Goal: Task Accomplishment & Management: Manage account settings

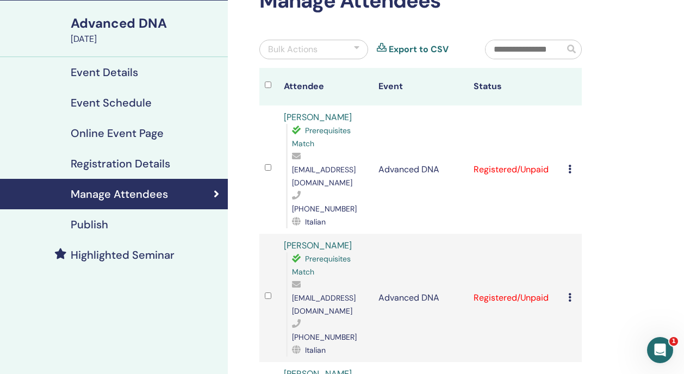
scroll to position [77, 0]
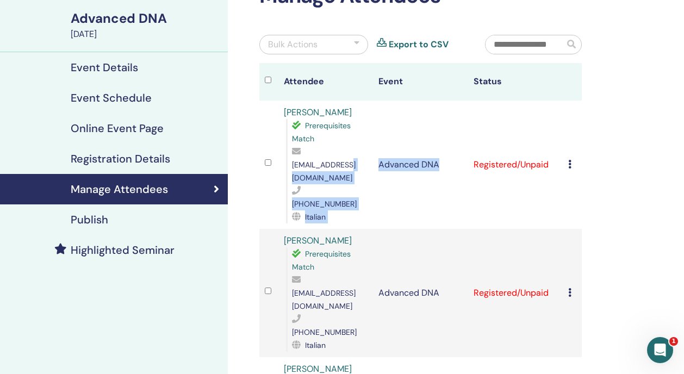
drag, startPoint x: 383, startPoint y: 166, endPoint x: 354, endPoint y: 161, distance: 29.3
click at [354, 161] on tr "[PERSON_NAME] Prerequisites Match [EMAIL_ADDRESS][DOMAIN_NAME] [PHONE_NUMBER] I…" at bounding box center [420, 165] width 323 height 128
click at [355, 162] on span "[EMAIL_ADDRESS][DOMAIN_NAME]" at bounding box center [324, 171] width 64 height 23
drag, startPoint x: 384, startPoint y: 165, endPoint x: 373, endPoint y: 163, distance: 11.0
click at [373, 163] on tr "Marina Reina Prerequisites Match marinareina0@gmail.com +393485860329 Italian A…" at bounding box center [420, 165] width 323 height 128
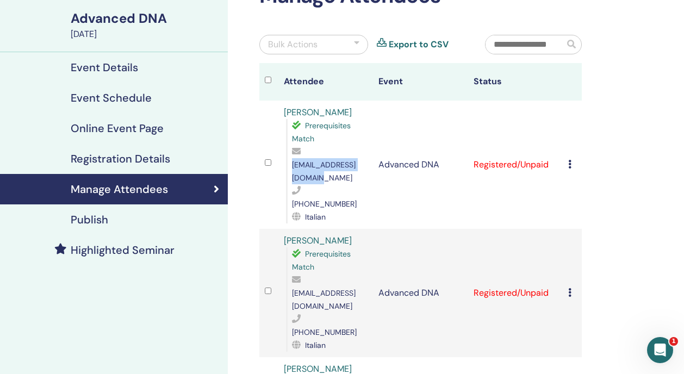
drag, startPoint x: 293, startPoint y: 165, endPoint x: 382, endPoint y: 166, distance: 89.2
click at [356, 166] on span "marinareina0@gmail.com" at bounding box center [324, 171] width 64 height 23
drag, startPoint x: 293, startPoint y: 167, endPoint x: 381, endPoint y: 165, distance: 88.1
click at [356, 165] on span "[EMAIL_ADDRESS][DOMAIN_NAME]" at bounding box center [324, 171] width 64 height 23
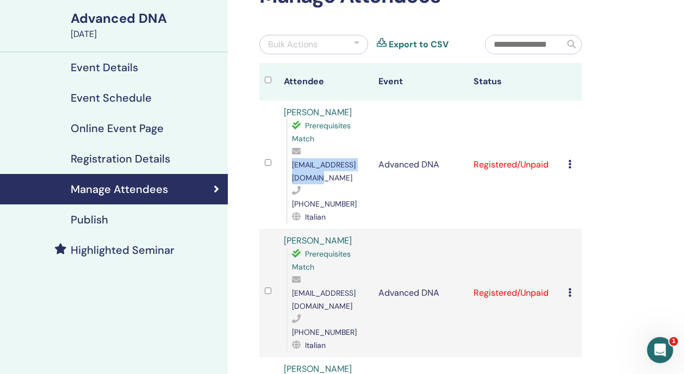
copy span "[EMAIL_ADDRESS][DOMAIN_NAME]"
click at [572, 160] on icon at bounding box center [569, 164] width 3 height 9
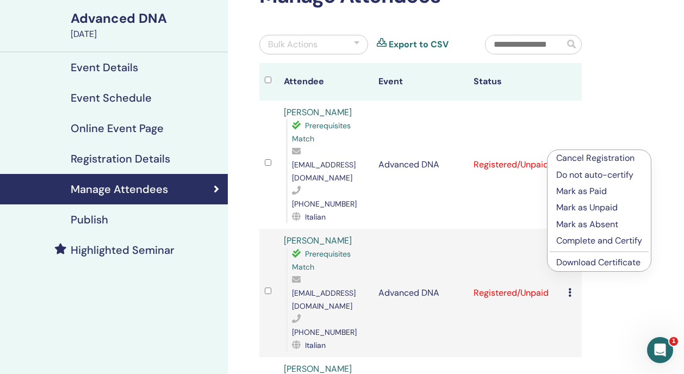
click at [586, 240] on p "Complete and Certify" at bounding box center [600, 240] width 86 height 13
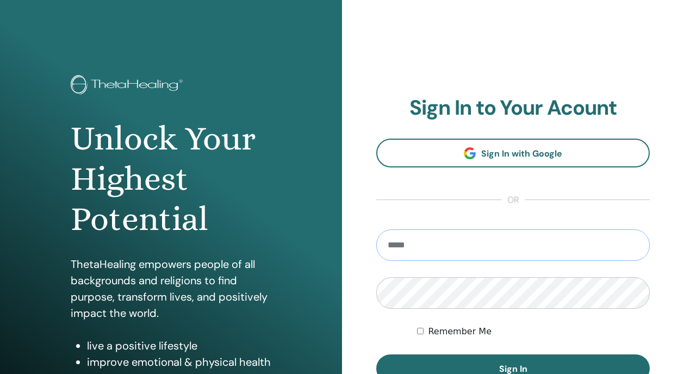
type input "**********"
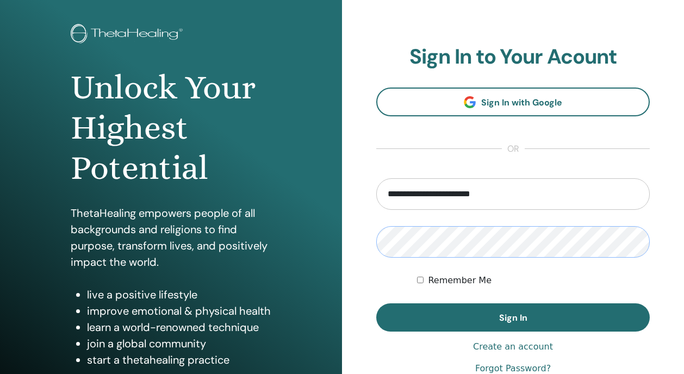
scroll to position [57, 0]
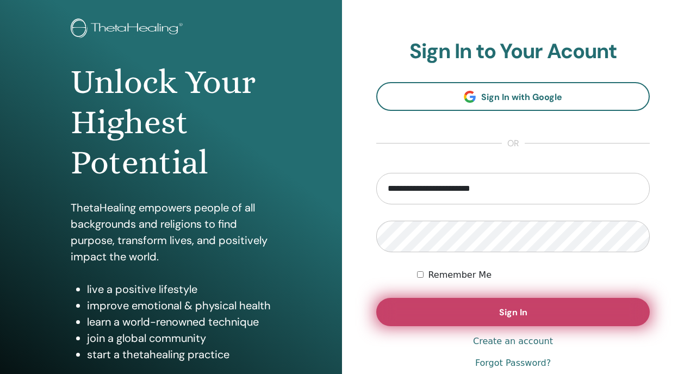
click at [508, 319] on button "Sign In" at bounding box center [513, 312] width 274 height 28
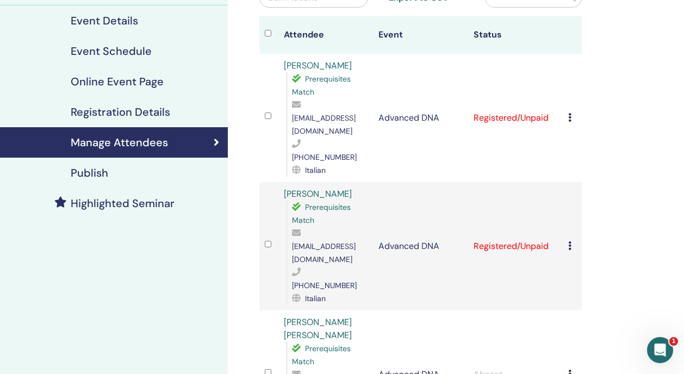
scroll to position [109, 0]
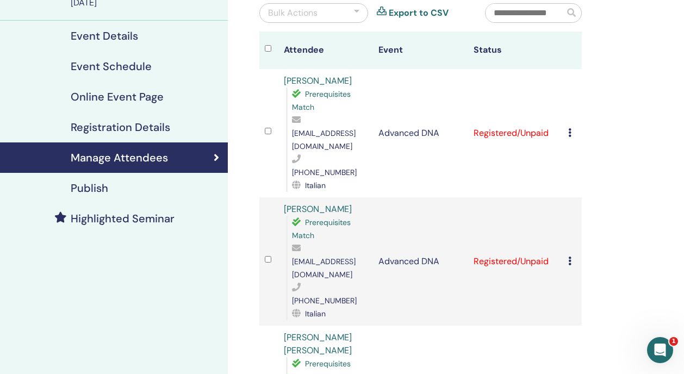
click at [572, 128] on icon at bounding box center [569, 132] width 3 height 9
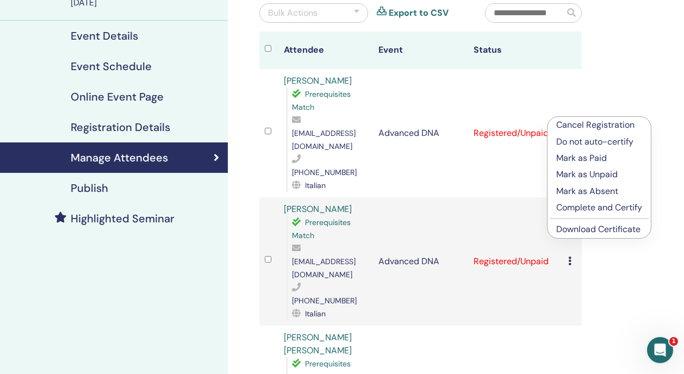
click at [577, 206] on p "Complete and Certify" at bounding box center [600, 207] width 86 height 13
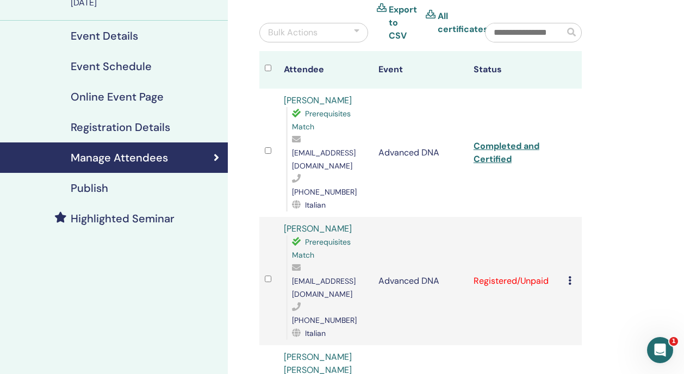
click at [515, 140] on link "Completed and Certified" at bounding box center [507, 152] width 66 height 24
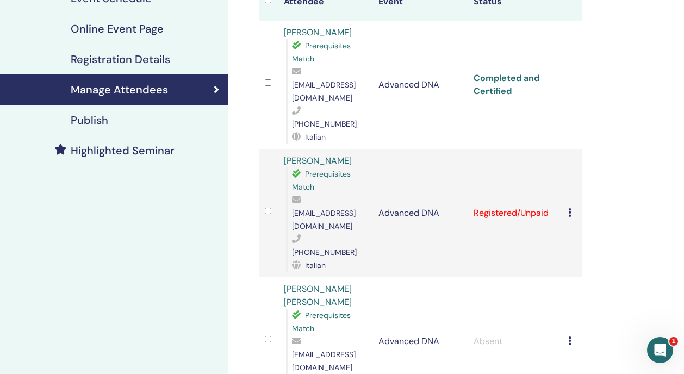
scroll to position [178, 0]
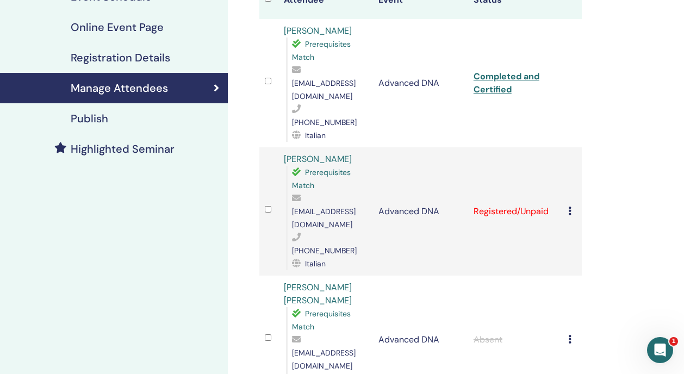
click at [382, 188] on td "Advanced DNA" at bounding box center [420, 211] width 95 height 128
click at [571, 207] on icon at bounding box center [569, 211] width 3 height 9
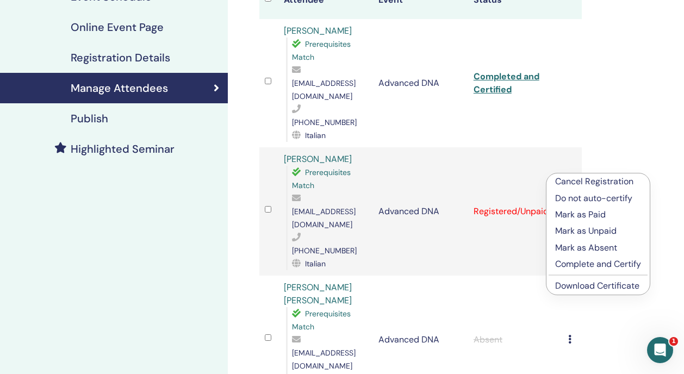
click at [579, 263] on p "Complete and Certify" at bounding box center [598, 264] width 86 height 13
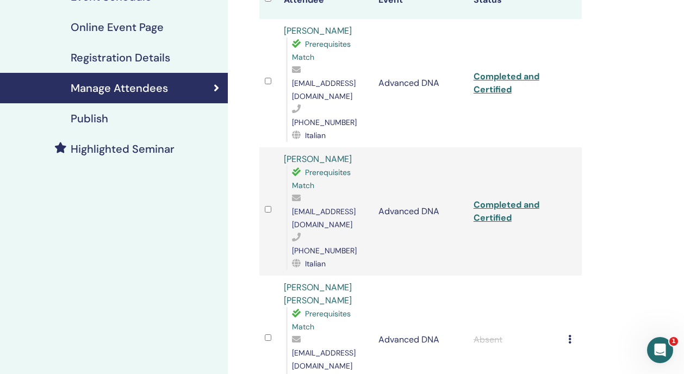
click at [484, 199] on link "Completed and Certified" at bounding box center [507, 211] width 66 height 24
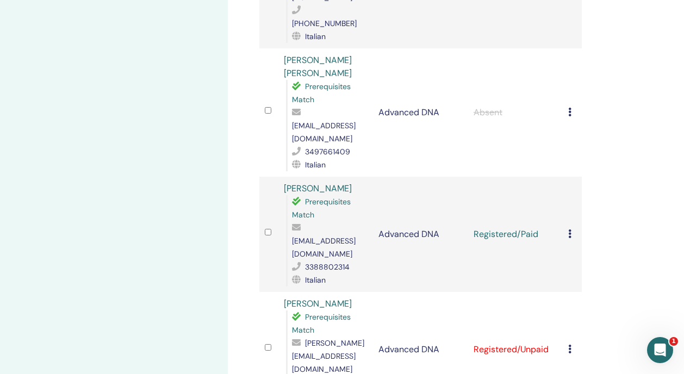
scroll to position [408, 0]
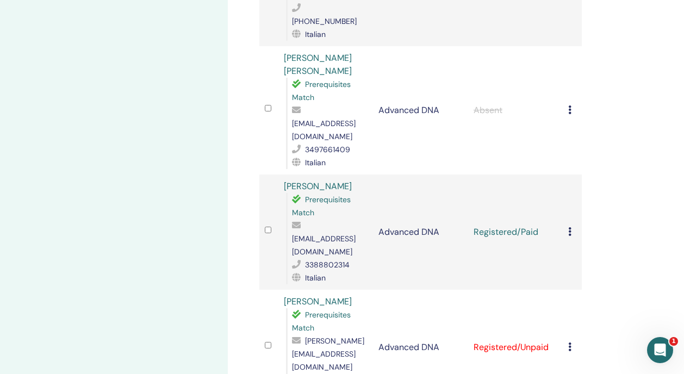
click at [571, 227] on icon at bounding box center [569, 231] width 3 height 9
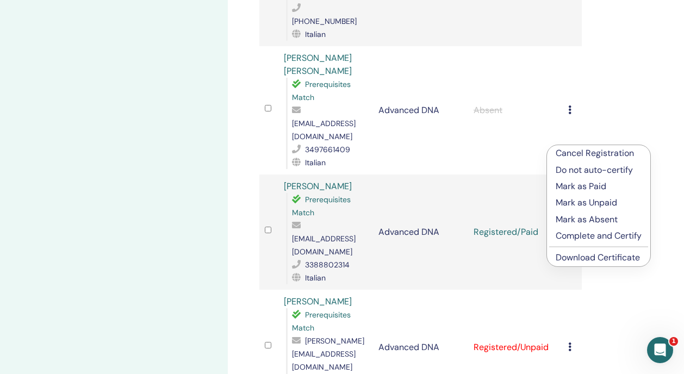
click at [584, 236] on p "Complete and Certify" at bounding box center [599, 236] width 86 height 13
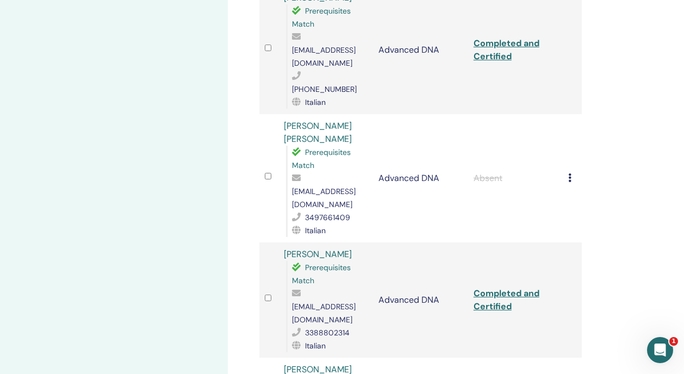
scroll to position [347, 0]
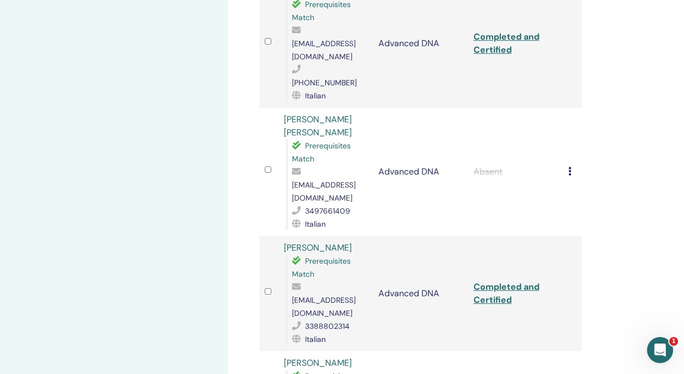
click at [493, 281] on link "Completed and Certified" at bounding box center [507, 293] width 66 height 24
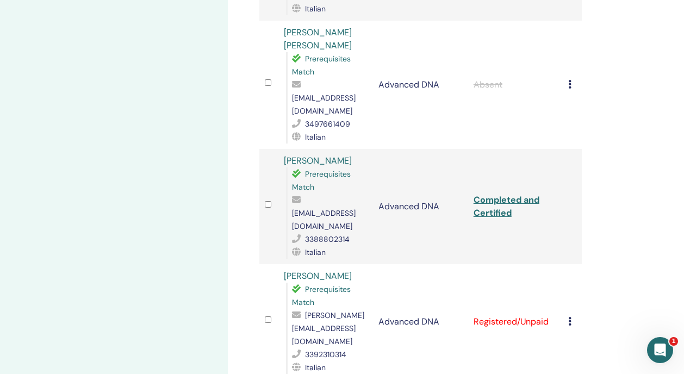
scroll to position [465, 0]
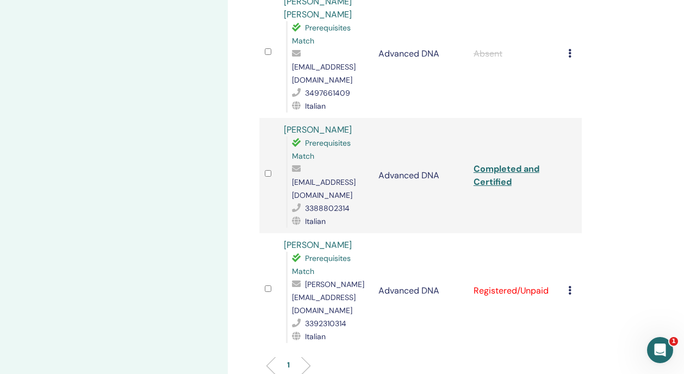
click at [567, 233] on td "Cancel Registration Do not auto-certify Mark as Paid Mark as Unpaid Mark as Abs…" at bounding box center [572, 290] width 19 height 115
click at [570, 286] on icon at bounding box center [569, 290] width 3 height 9
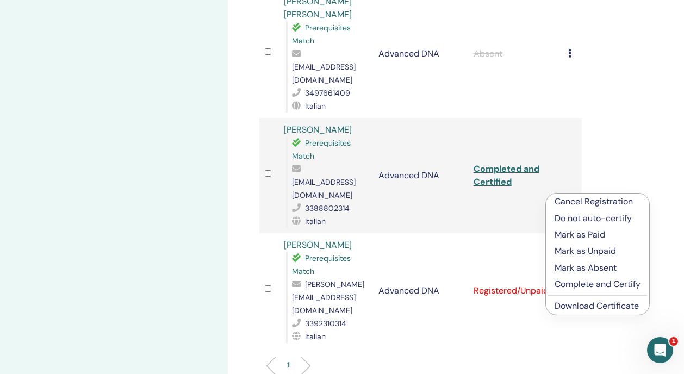
click at [580, 282] on p "Complete and Certify" at bounding box center [598, 284] width 86 height 13
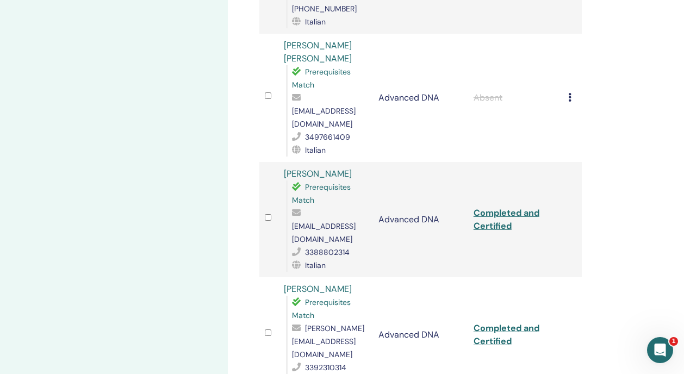
scroll to position [423, 0]
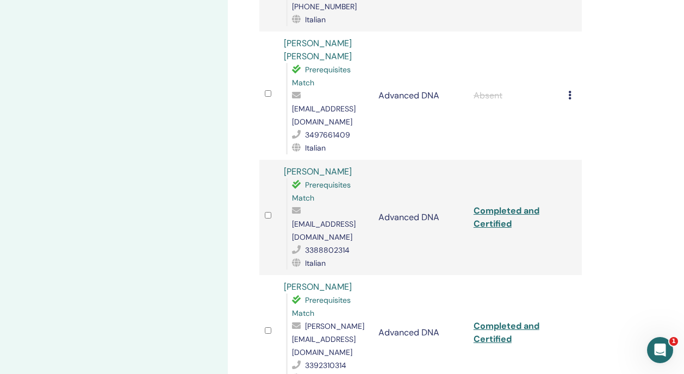
click at [496, 320] on link "Completed and Certified" at bounding box center [507, 332] width 66 height 24
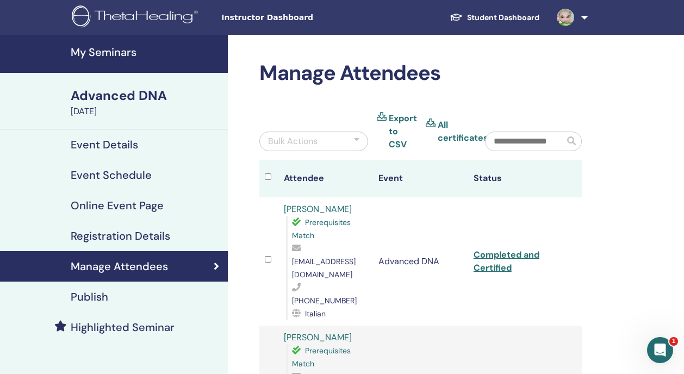
scroll to position [0, 0]
